Goal: Ask a question

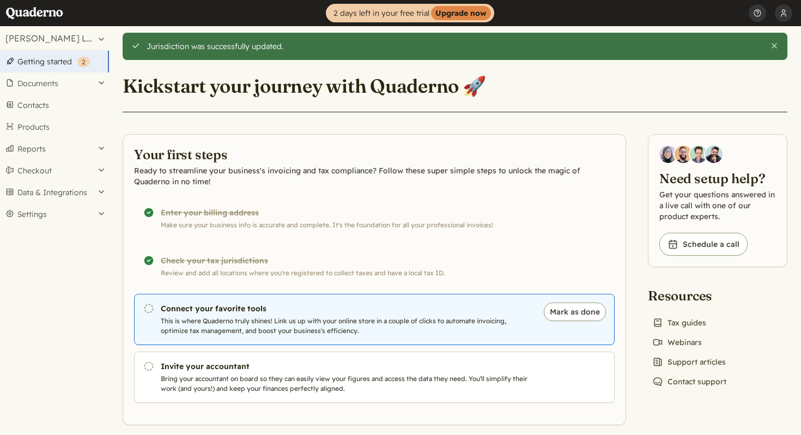
click at [217, 305] on h3 "Connect your favorite tools" at bounding box center [347, 308] width 372 height 11
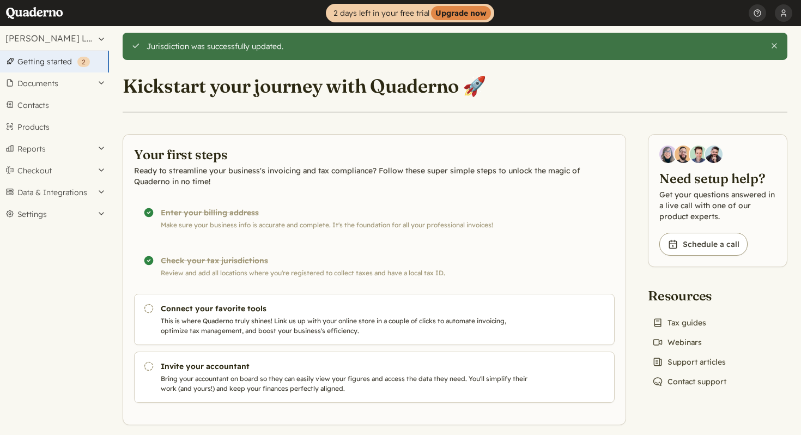
scroll to position [12, 0]
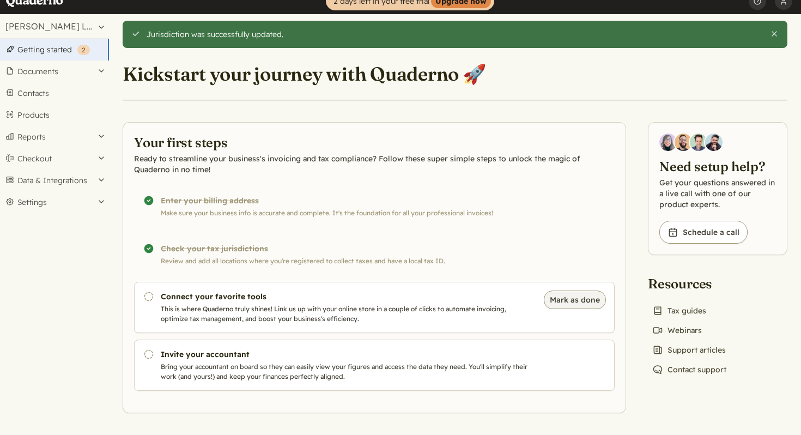
click at [587, 295] on button "Mark as done" at bounding box center [575, 299] width 62 height 19
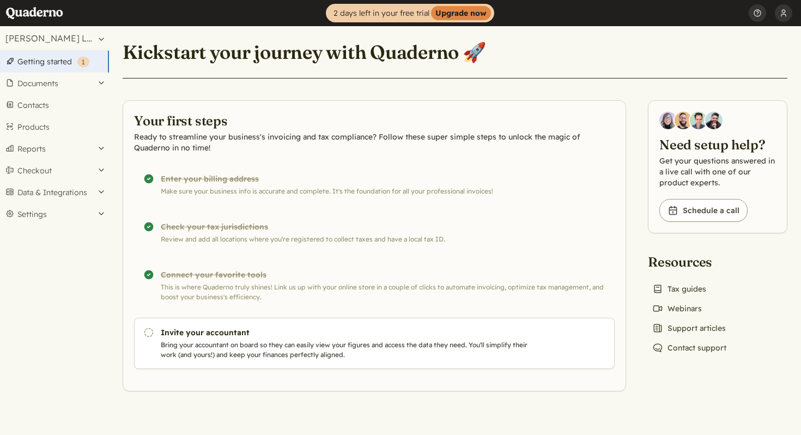
scroll to position [0, 0]
click at [404, 295] on div "#{t('views.getting_started.completed')} Connect your favorite tools This is whe…" at bounding box center [374, 285] width 481 height 51
click at [226, 268] on div "#{t('views.getting_started.completed')} Connect your favorite tools This is whe…" at bounding box center [374, 285] width 481 height 51
click at [192, 276] on div "#{t('views.getting_started.completed')} Connect your favorite tools This is whe…" at bounding box center [374, 285] width 481 height 51
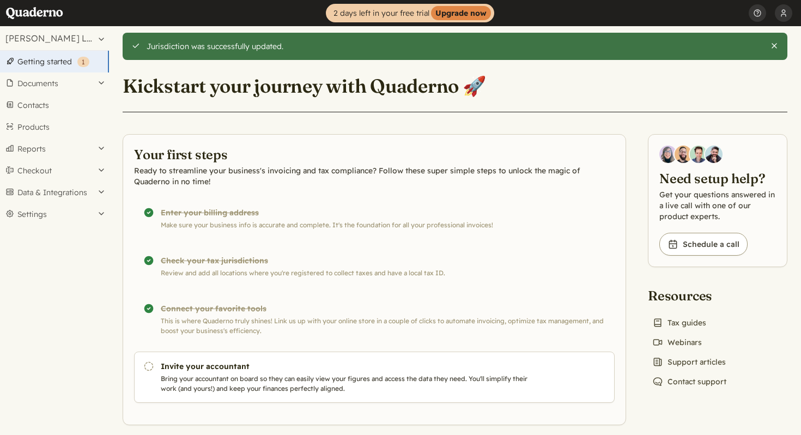
click at [777, 46] on button "Close" at bounding box center [774, 45] width 9 height 9
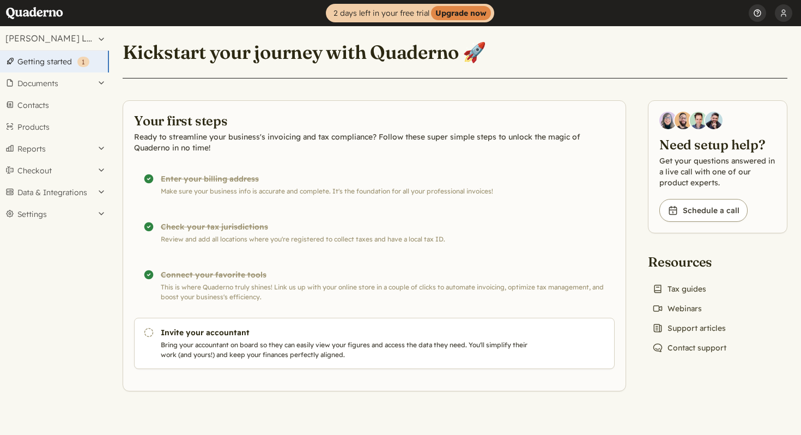
click at [756, 17] on button "Help" at bounding box center [757, 13] width 17 height 26
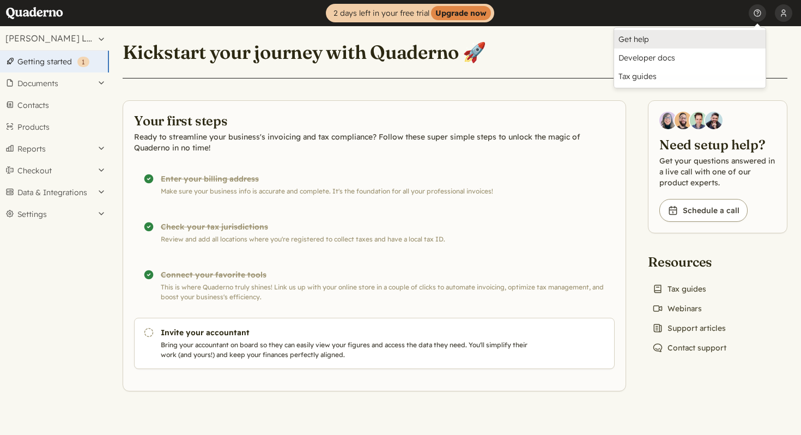
click at [634, 44] on link "Get help" at bounding box center [689, 39] width 151 height 19
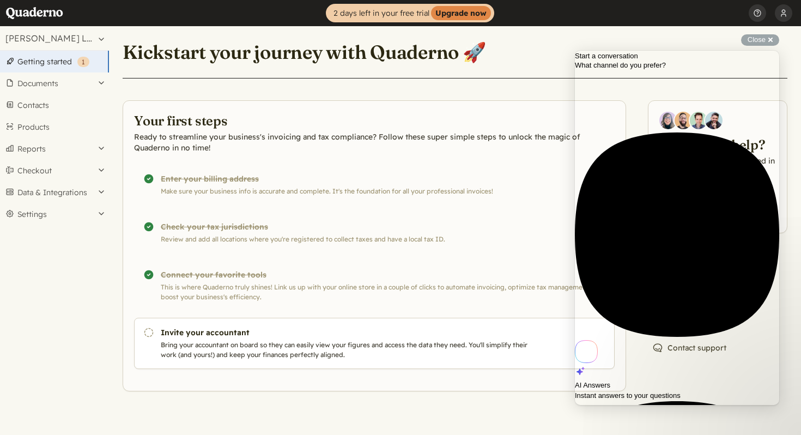
click at [652, 391] on span "Instant answers to your questions" at bounding box center [628, 395] width 106 height 8
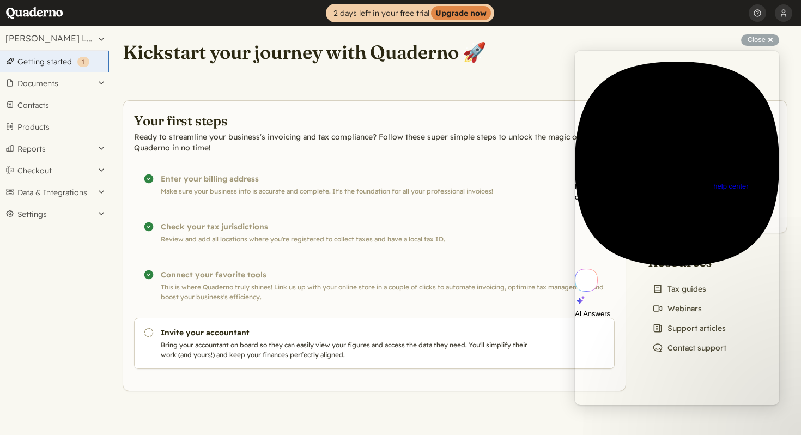
type textarea "HOW DO I CONNECT TOOL"
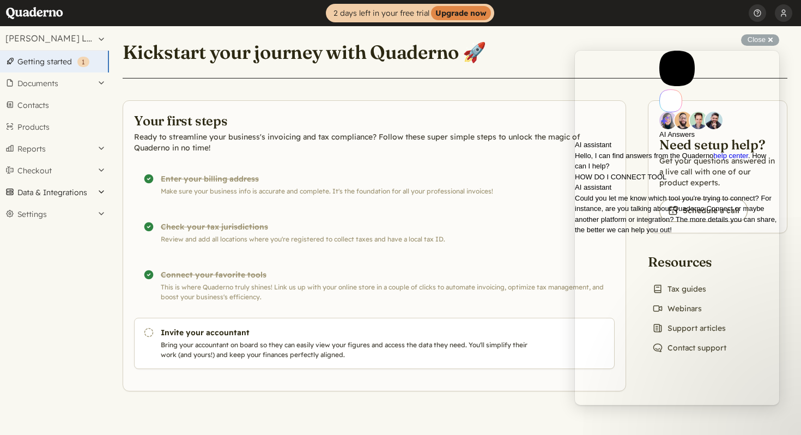
click at [93, 190] on button "Data & Integrations" at bounding box center [54, 192] width 109 height 22
type textarea "STRIPE"
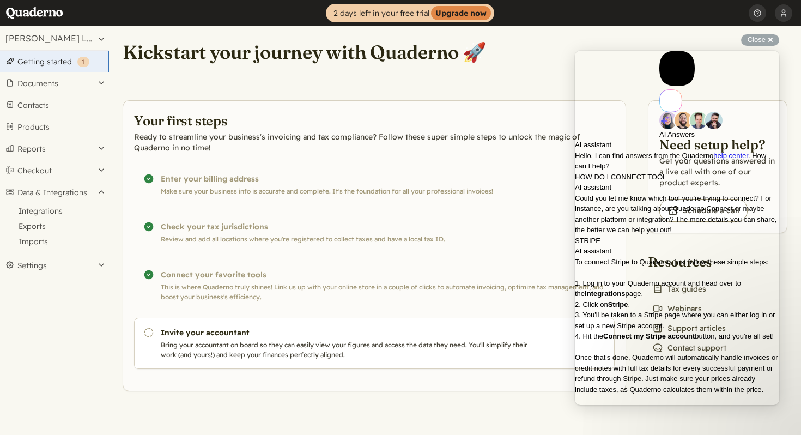
scroll to position [289, 0]
type textarea "HOW DO I UNDO A FIRST STEP"
click at [148, 277] on div "Completed! Connect your favorite tools This is where Quaderno truly shines! Lin…" at bounding box center [374, 285] width 481 height 51
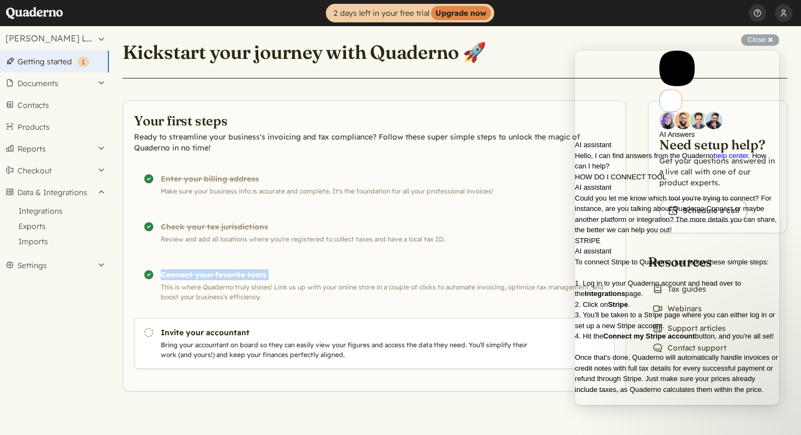
click at [148, 277] on div "Completed! Connect your favorite tools This is where Quaderno truly shines! Lin…" at bounding box center [374, 285] width 481 height 51
type textarea "NO, I MEAN IN "YOUR FIRST STEPS" AS A NEW CLIENT I ACCIDENTALLY MARKED SOMETHIN…"
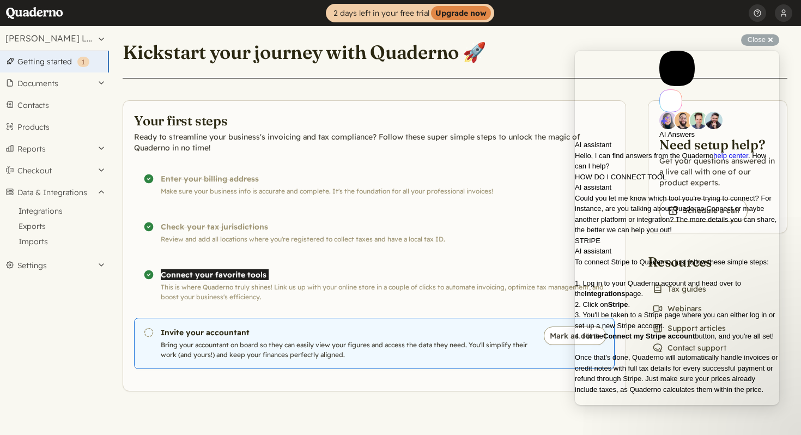
scroll to position [877, 0]
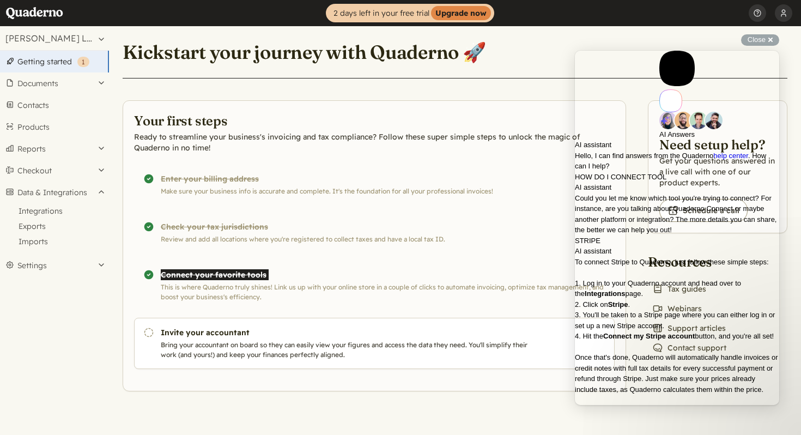
type textarea "CONNECT YOUR FAVORITE TOOL"
click at [43, 208] on link "Integrations" at bounding box center [54, 210] width 109 height 15
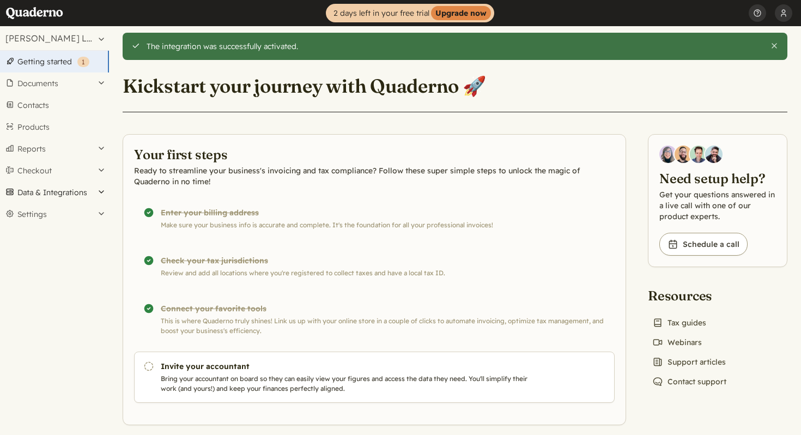
click at [62, 189] on button "Data & Integrations" at bounding box center [54, 192] width 109 height 22
click at [56, 209] on link "Integrations" at bounding box center [54, 210] width 109 height 15
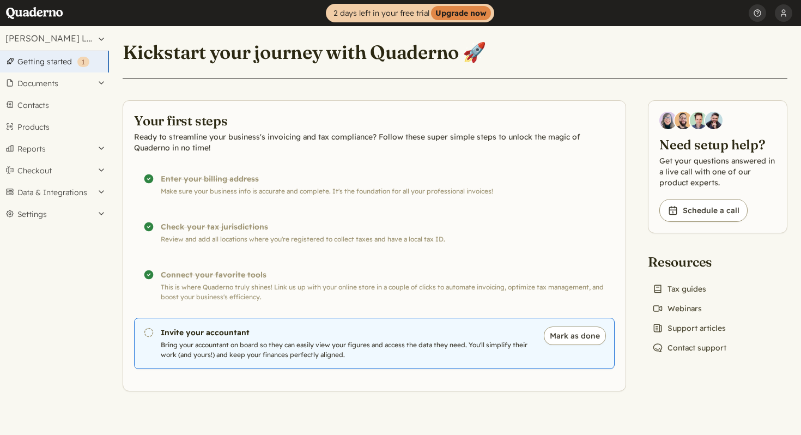
click at [272, 356] on p "Bring your accountant on board so they can easily view your figures and access …" at bounding box center [347, 350] width 372 height 20
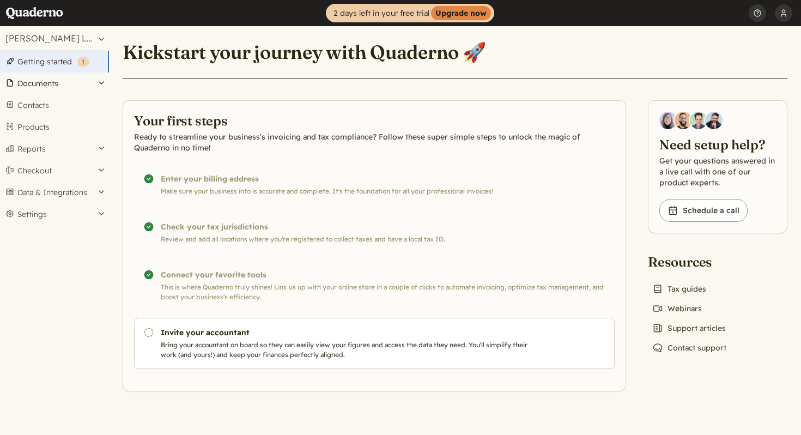
click at [57, 82] on button "Documents" at bounding box center [54, 83] width 109 height 22
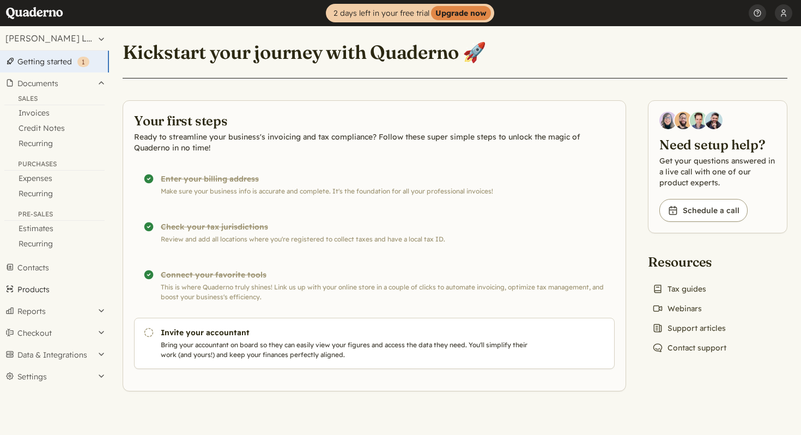
click at [58, 288] on link "Products" at bounding box center [54, 289] width 109 height 22
